Goal: Submit feedback/report problem

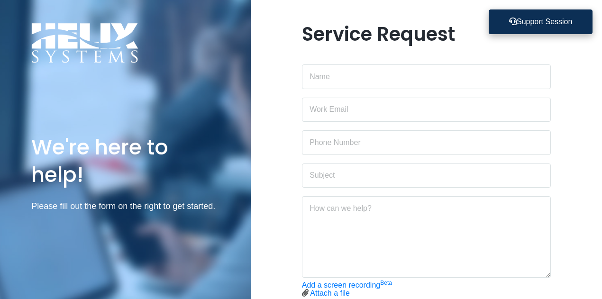
click at [534, 22] on button "Support Session" at bounding box center [541, 21] width 104 height 25
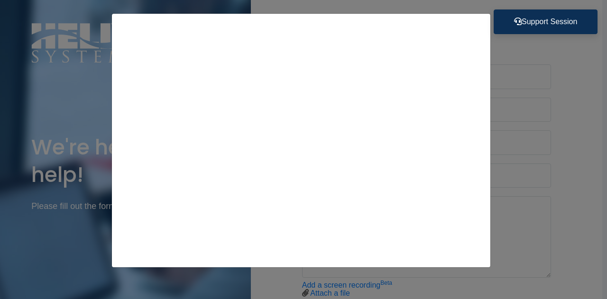
click at [91, 250] on div at bounding box center [303, 149] width 607 height 299
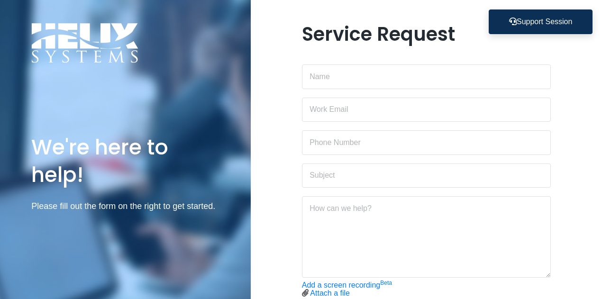
scroll to position [109, 0]
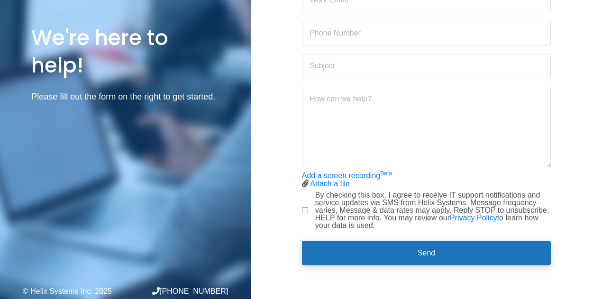
click at [574, 112] on div "Service Request Add a screen recording Beta Attach a file Stop screen recording" at bounding box center [426, 94] width 351 height 363
click at [280, 208] on div "Service Request Add a screen recording Beta Attach a file Stop screen recording" at bounding box center [426, 94] width 351 height 363
click at [260, 204] on div "Service Request Add a screen recording Beta Attach a file Stop screen recording" at bounding box center [426, 94] width 351 height 363
click at [272, 204] on div "Service Request Add a screen recording Beta Attach a file Stop screen recording" at bounding box center [426, 94] width 351 height 363
click at [272, 192] on div "Service Request Add a screen recording Beta Attach a file Stop screen recording" at bounding box center [426, 94] width 351 height 363
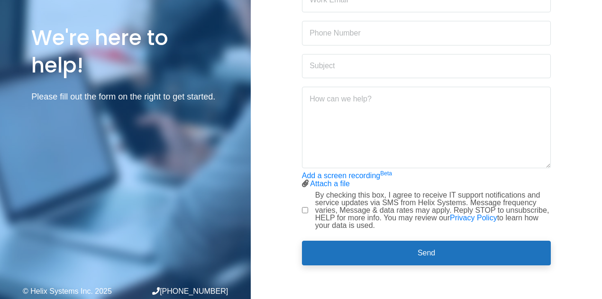
click at [589, 81] on div "Service Request Add a screen recording Beta Attach a file Stop screen recording" at bounding box center [426, 94] width 351 height 363
click at [566, 98] on div "Service Request Add a screen recording Beta Attach a file Stop screen recording" at bounding box center [426, 94] width 351 height 363
